Goal: Information Seeking & Learning: Learn about a topic

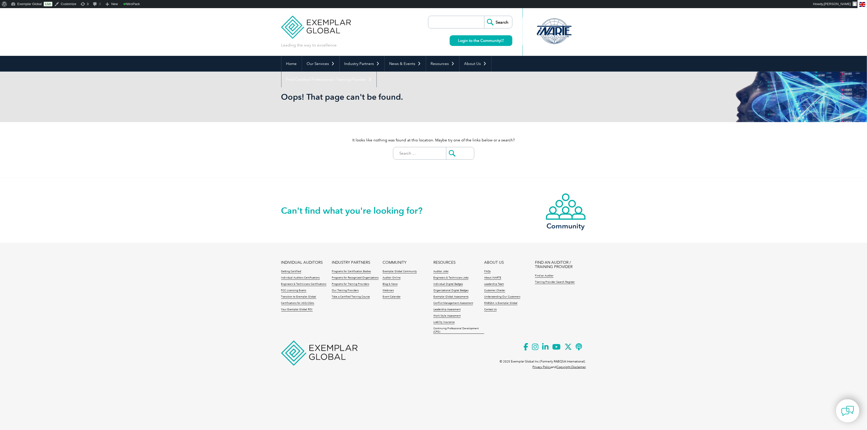
click at [447, 26] on input "search" at bounding box center [457, 22] width 53 height 12
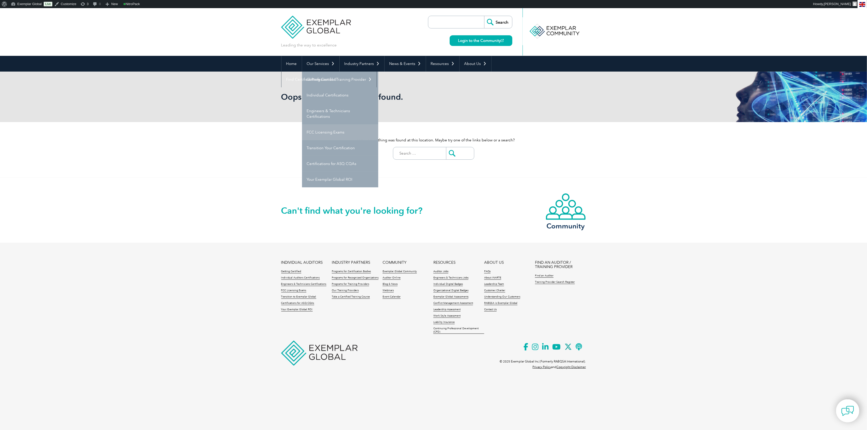
click at [339, 131] on link "FCC Licensing Exams" at bounding box center [340, 132] width 76 height 16
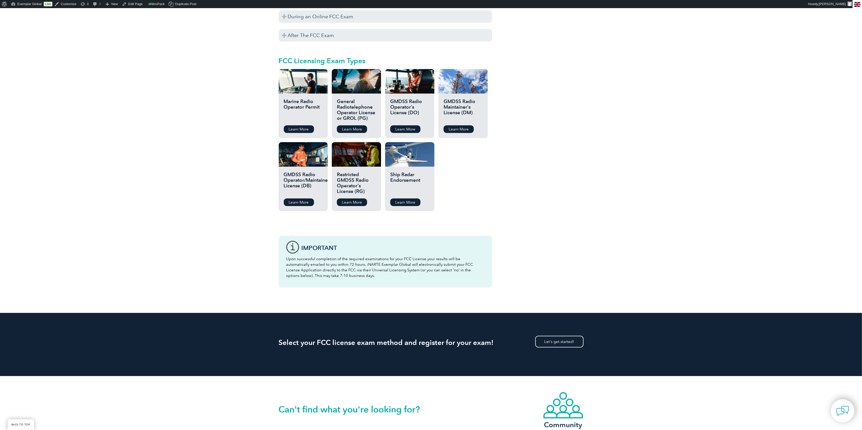
scroll to position [542, 0]
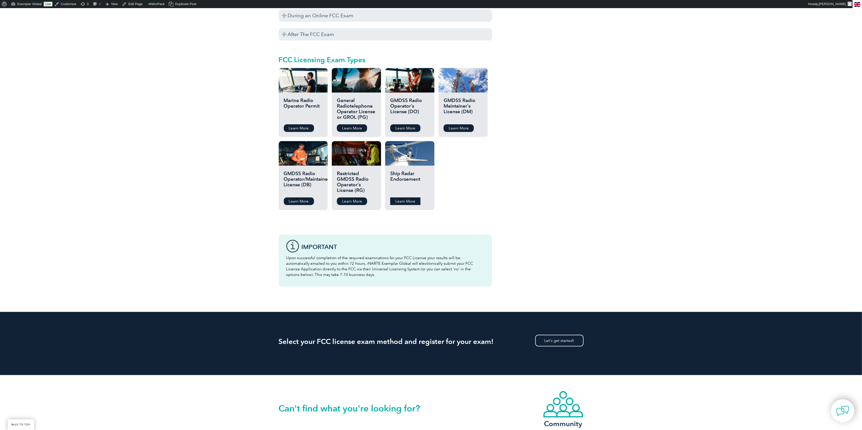
click at [412, 198] on link "Learn More" at bounding box center [405, 202] width 30 height 8
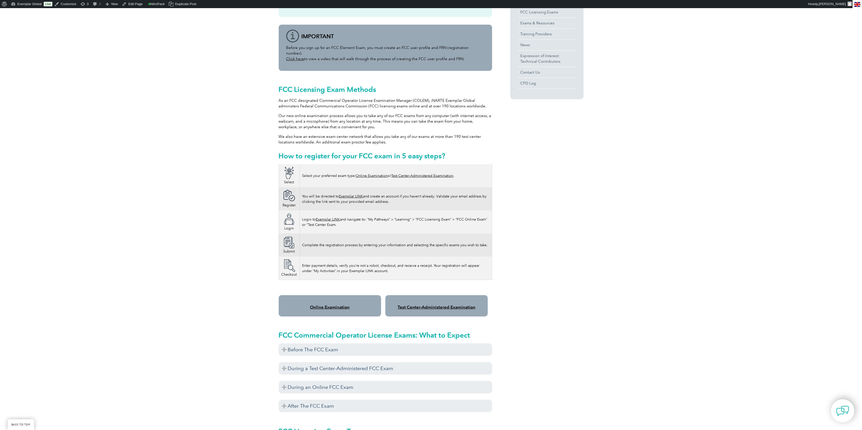
scroll to position [203, 0]
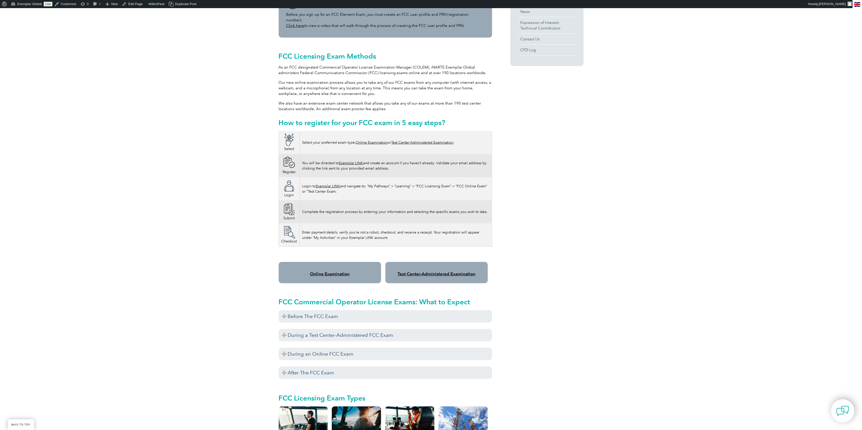
click at [344, 272] on link "Online Examination" at bounding box center [330, 274] width 40 height 5
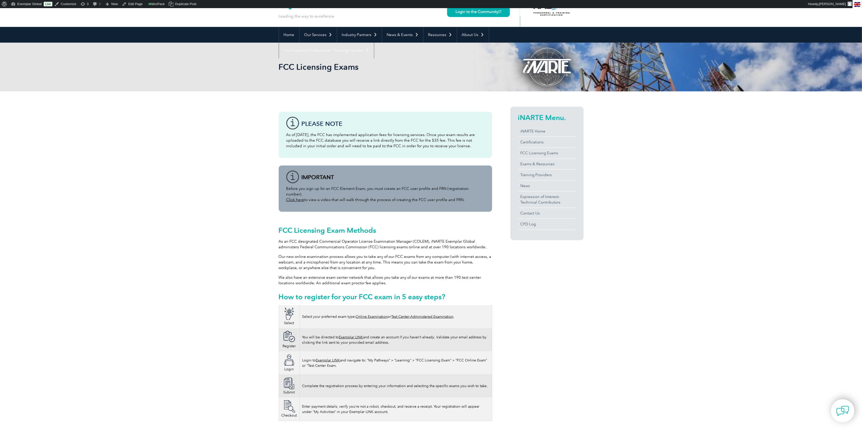
scroll to position [0, 0]
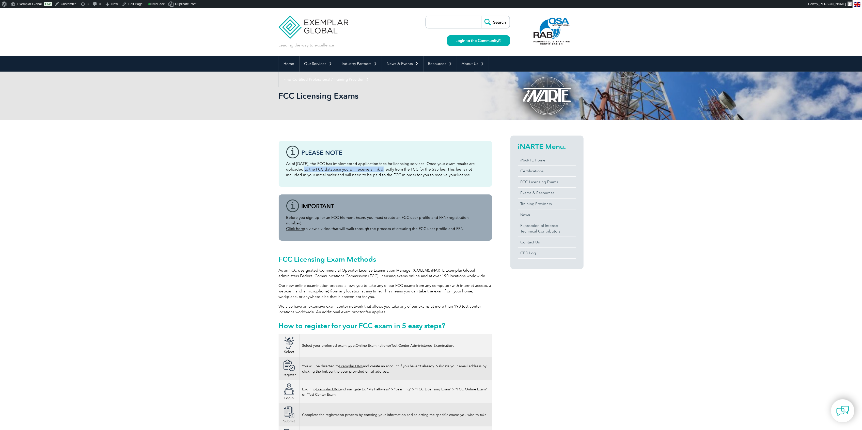
drag, startPoint x: 286, startPoint y: 168, endPoint x: 366, endPoint y: 165, distance: 80.1
click at [368, 167] on div "Please note As of April 19, 2022, the FCC has implemented application fees for …" at bounding box center [385, 164] width 213 height 46
click at [314, 150] on h3 "Please note" at bounding box center [393, 153] width 183 height 6
drag, startPoint x: 303, startPoint y: 150, endPoint x: 466, endPoint y: 182, distance: 166.4
click at [466, 182] on div "Please note As of April 19, 2022, the FCC has implemented application fees for …" at bounding box center [385, 164] width 213 height 46
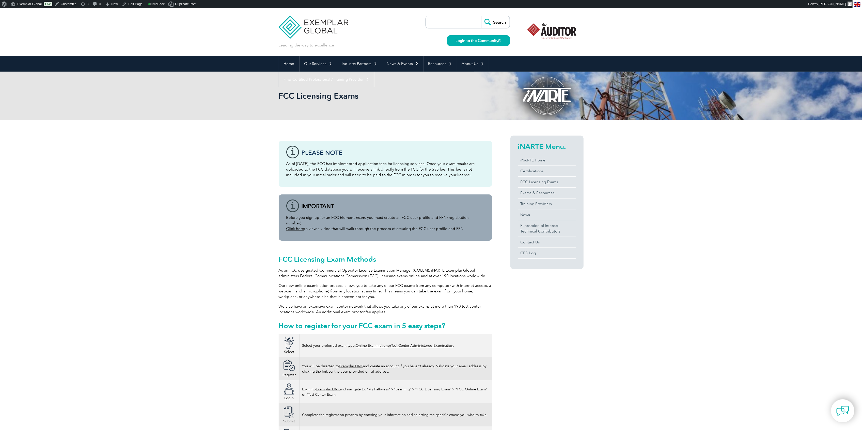
copy div "Please note As of April 19, 2022, the FCC has implemented application fees for …"
click at [310, 182] on div "Please note As of April 19, 2022, the FCC has implemented application fees for …" at bounding box center [385, 164] width 213 height 46
drag, startPoint x: 301, startPoint y: 201, endPoint x: 469, endPoint y: 224, distance: 169.0
click at [469, 224] on div "Before you sign up for an FCC Element Exam, you must create an FCC user profile…" at bounding box center [385, 218] width 213 height 46
click at [469, 224] on p "Before you sign up for an FCC Element Exam, you must create an FCC user profile…" at bounding box center [385, 223] width 198 height 17
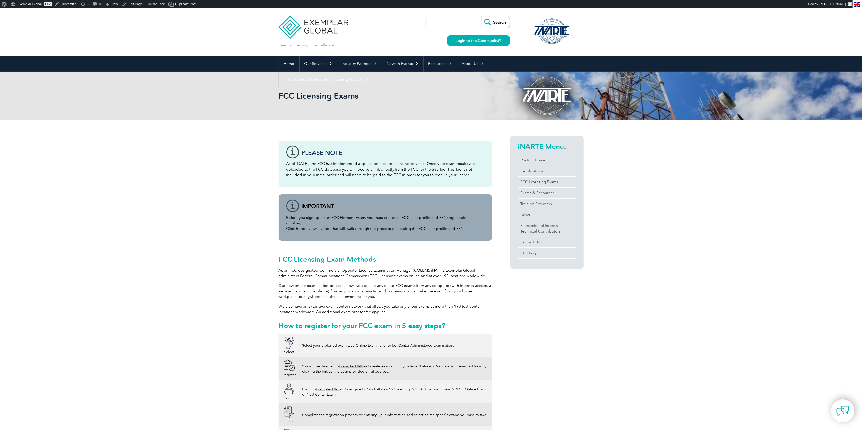
drag, startPoint x: 467, startPoint y: 223, endPoint x: 303, endPoint y: 197, distance: 165.5
click at [303, 198] on div "Before you sign up for an FCC Element Exam, you must create an FCC user profile…" at bounding box center [385, 218] width 213 height 46
click at [302, 201] on div "Before you sign up for an FCC Element Exam, you must create an FCC user profile…" at bounding box center [385, 218] width 213 height 46
drag, startPoint x: 309, startPoint y: 205, endPoint x: 414, endPoint y: 211, distance: 105.1
click at [414, 211] on div "Before you sign up for an FCC Element Exam, you must create an FCC user profile…" at bounding box center [385, 218] width 213 height 46
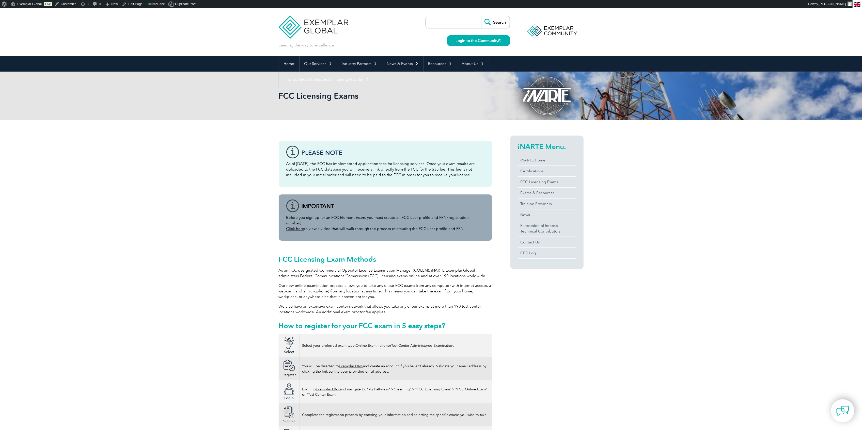
click at [450, 216] on p "Before you sign up for an FCC Element Exam, you must create an FCC user profile…" at bounding box center [385, 223] width 198 height 17
drag, startPoint x: 469, startPoint y: 222, endPoint x: 287, endPoint y: 218, distance: 182.0
click at [287, 218] on p "Before you sign up for an FCC Element Exam, you must create an FCC user profile…" at bounding box center [385, 223] width 198 height 17
copy p "Before you sign up for an FCC Element Exam, you must create an FCC user profile…"
